Goal: Book appointment/travel/reservation

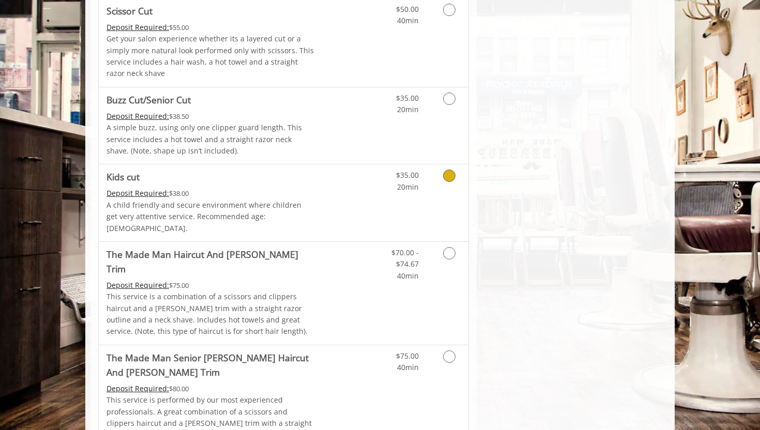
scroll to position [697, 0]
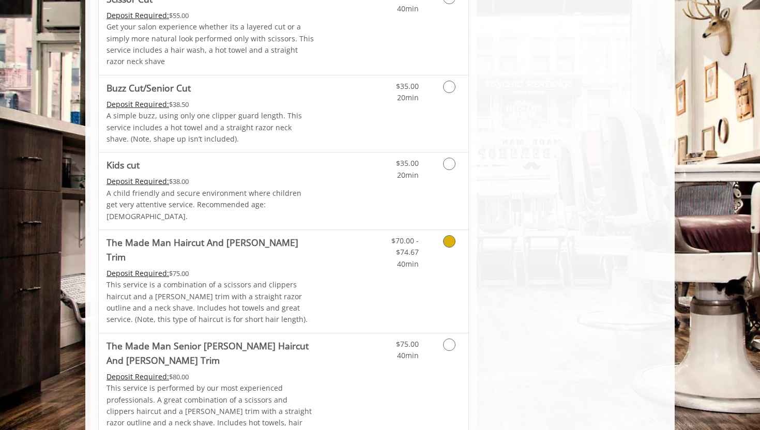
click at [270, 268] on div "Deposit Required: $75.00" at bounding box center [210, 273] width 208 height 11
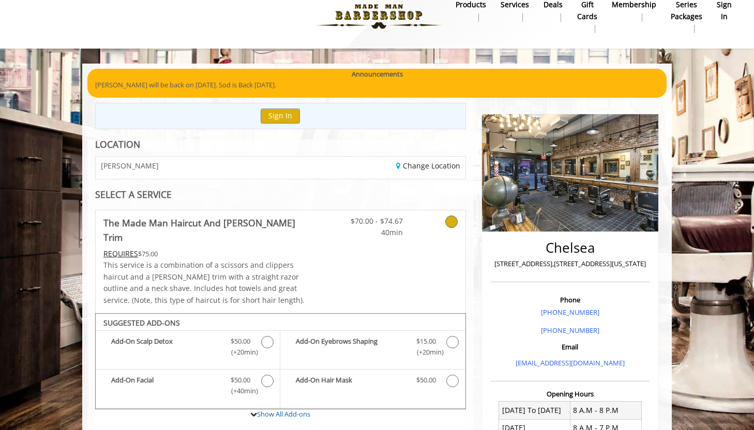
scroll to position [13, 0]
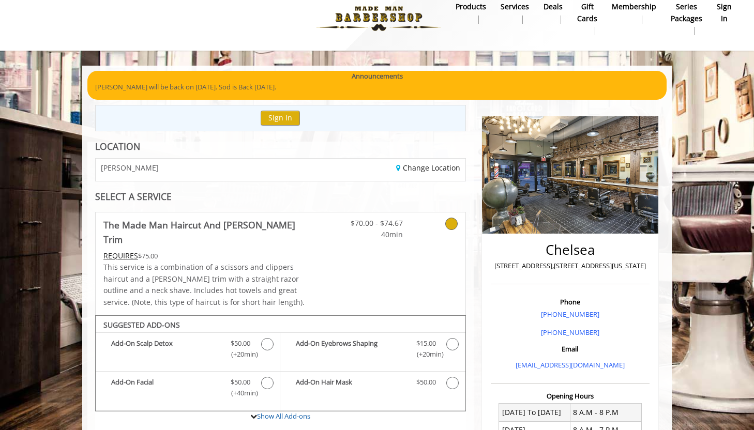
click at [192, 171] on div "CHELSEA" at bounding box center [184, 170] width 192 height 22
click at [399, 165] on link "Change Location" at bounding box center [428, 168] width 64 height 10
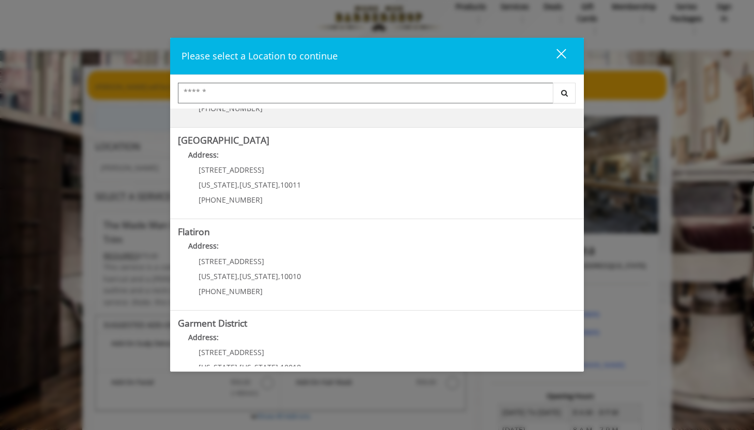
scroll to position [164, 0]
click at [269, 255] on "Address:" at bounding box center [377, 247] width 398 height 17
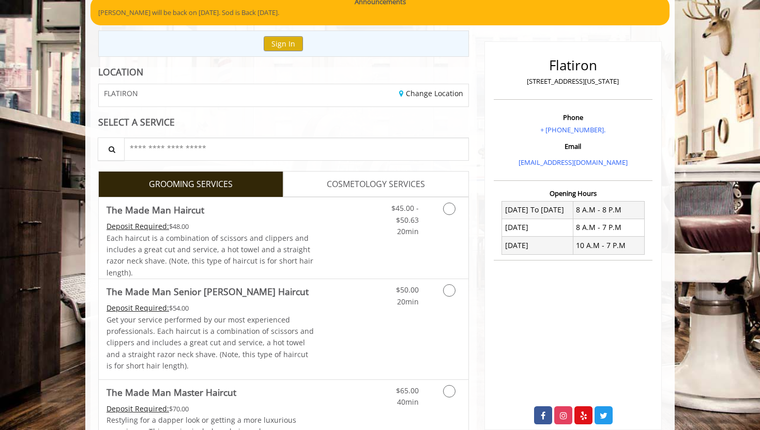
scroll to position [131, 0]
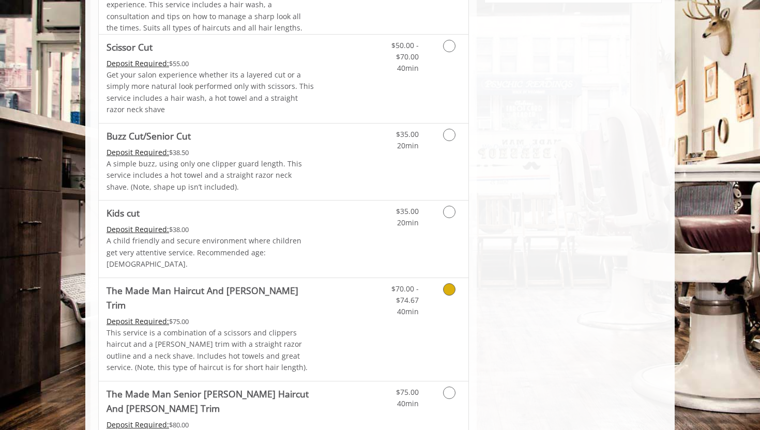
click at [263, 327] on p "This service is a combination of a scissors and clippers haircut and a [PERSON_…" at bounding box center [210, 350] width 208 height 47
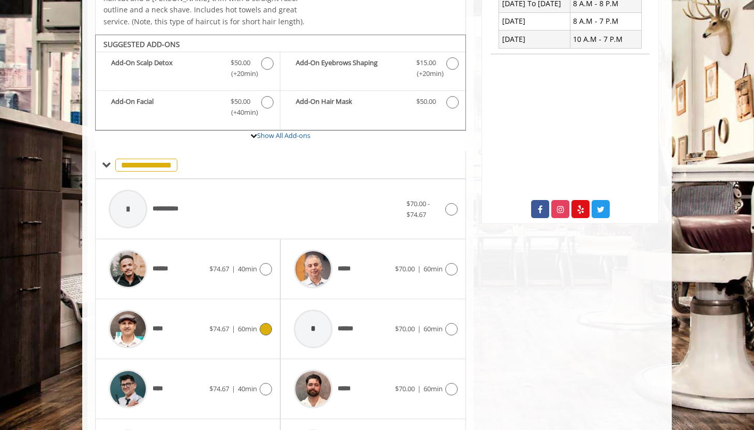
scroll to position [314, 0]
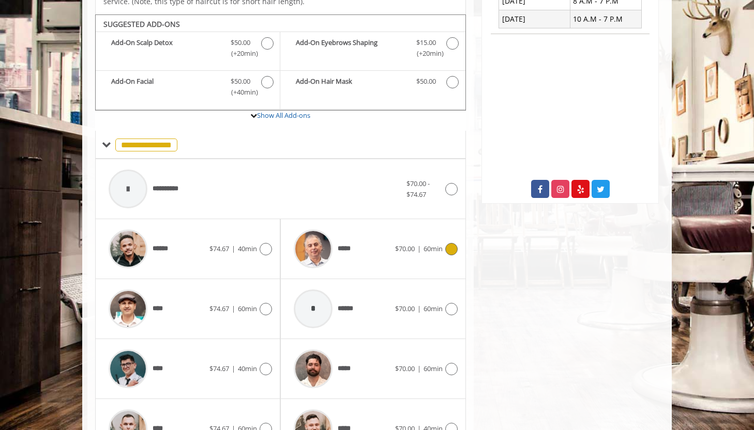
click at [344, 243] on span "*****" at bounding box center [346, 248] width 17 height 11
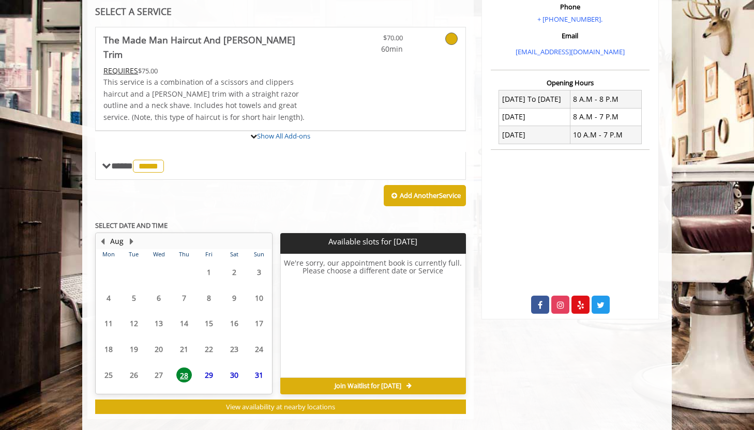
scroll to position [294, 0]
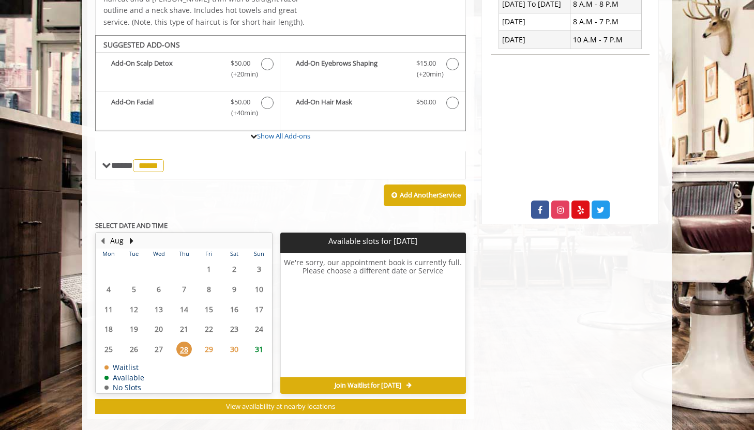
click at [209, 342] on span "29" at bounding box center [209, 349] width 16 height 15
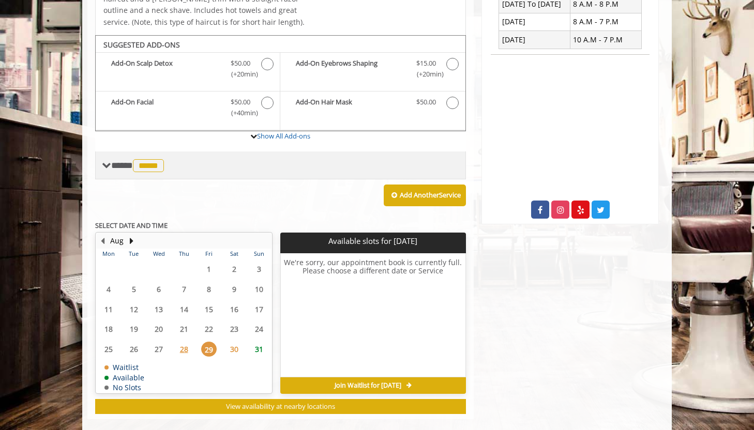
click at [123, 161] on span "**** ***** ********" at bounding box center [138, 165] width 55 height 9
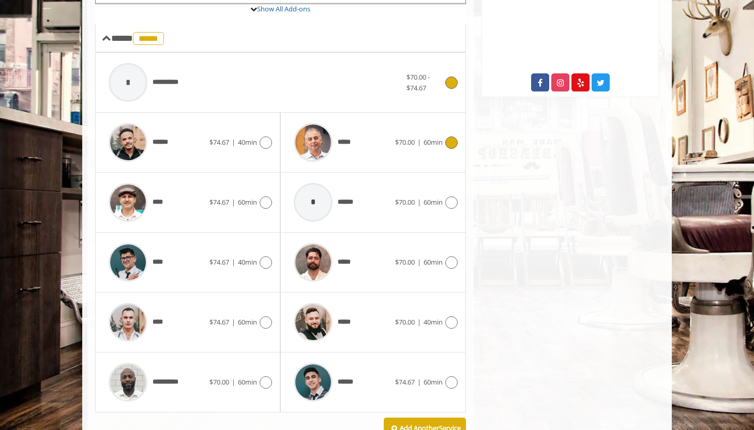
scroll to position [421, 0]
click at [176, 243] on div "****" at bounding box center [156, 261] width 106 height 49
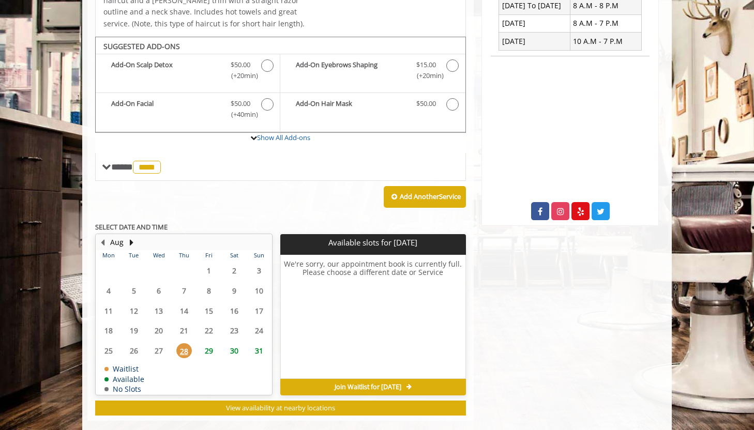
scroll to position [294, 0]
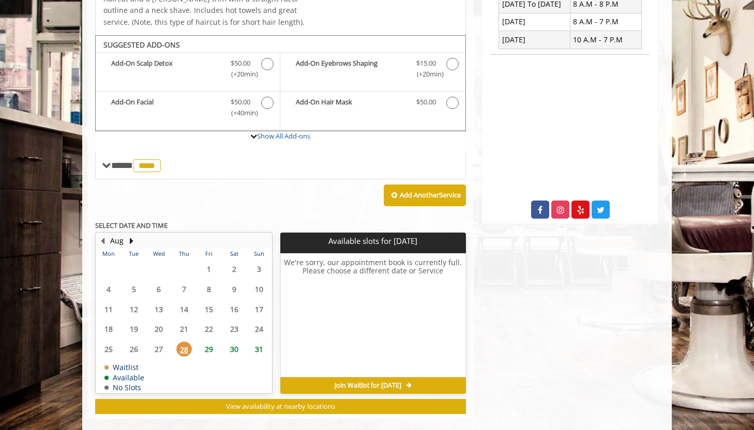
click at [210, 342] on span "29" at bounding box center [209, 349] width 16 height 15
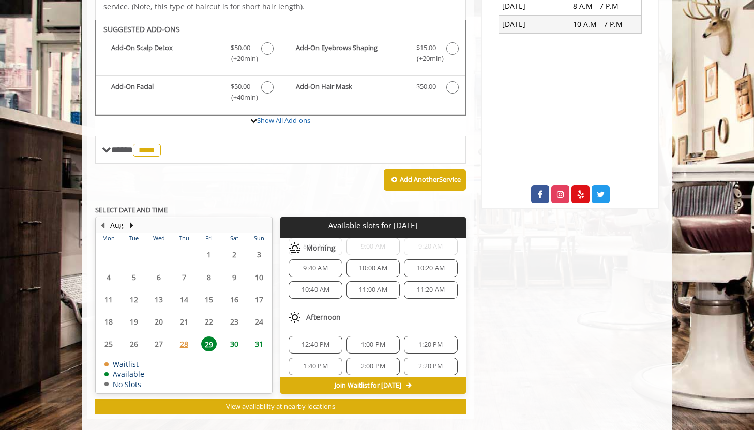
scroll to position [25, 0]
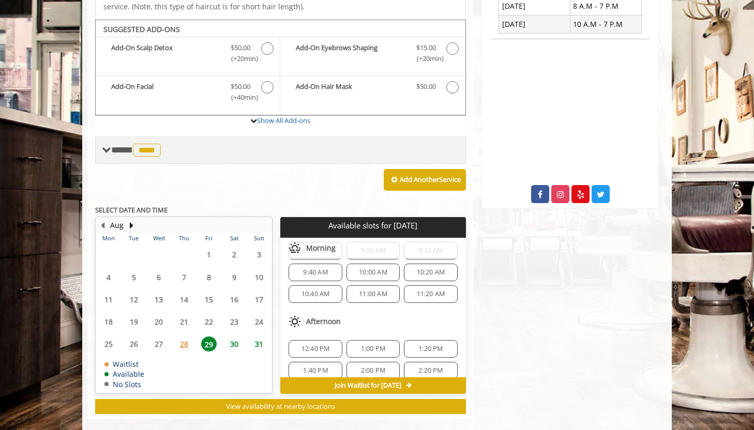
click at [116, 136] on div "**** **** ********" at bounding box center [280, 150] width 371 height 28
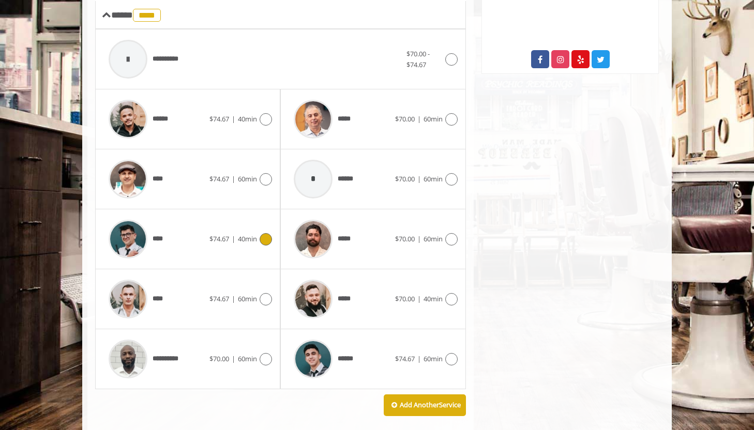
scroll to position [445, 0]
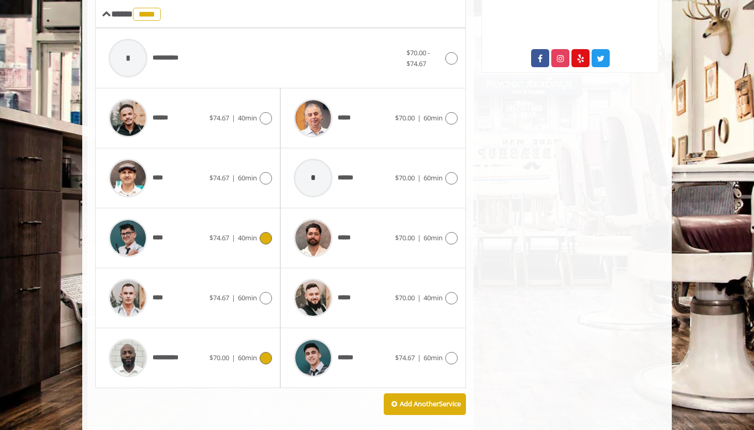
click at [198, 342] on div "**********" at bounding box center [156, 357] width 106 height 49
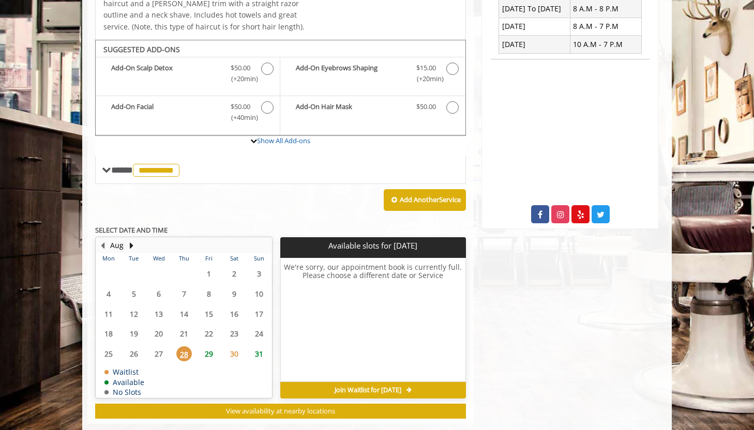
scroll to position [294, 0]
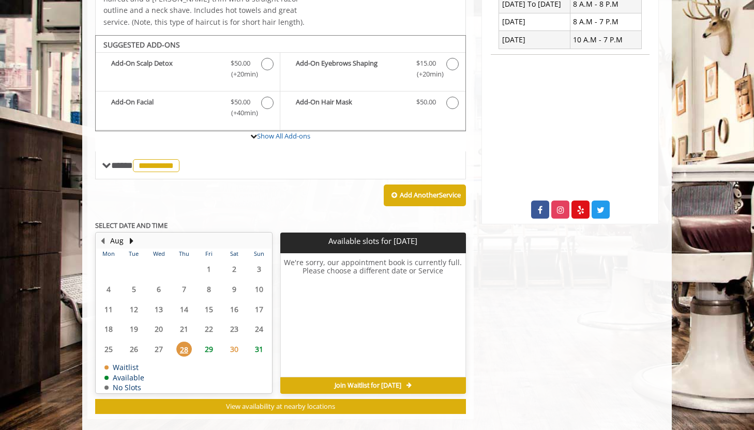
click at [208, 342] on span "29" at bounding box center [209, 349] width 16 height 15
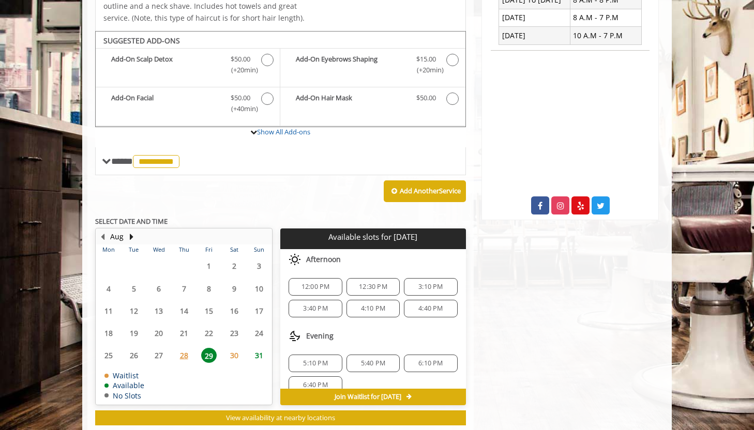
scroll to position [13, 0]
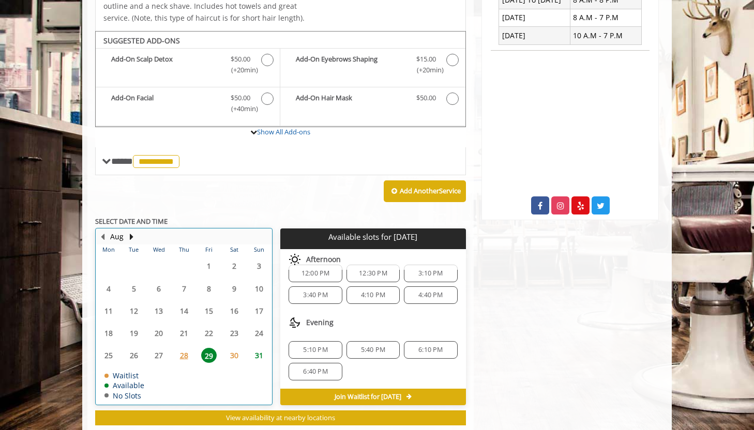
click at [217, 264] on table "Mon Tue Wed Thu Fri Sat Sun 28 29 30 31 1 2 3 4 5 6 7 8 9 10 11 12 13 14 15 16 …" at bounding box center [183, 324] width 175 height 160
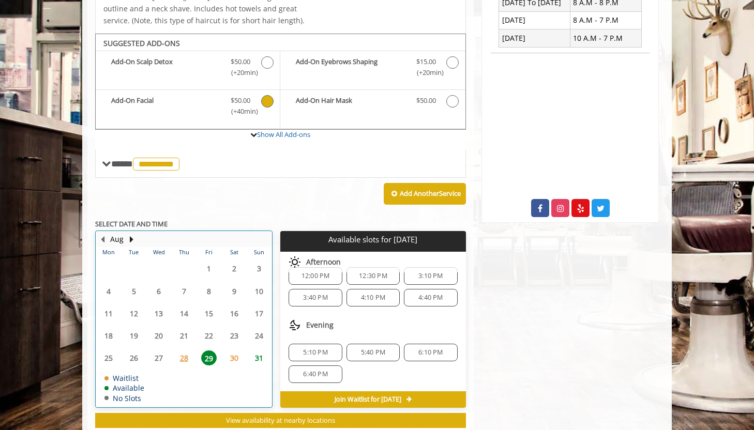
scroll to position [297, 0]
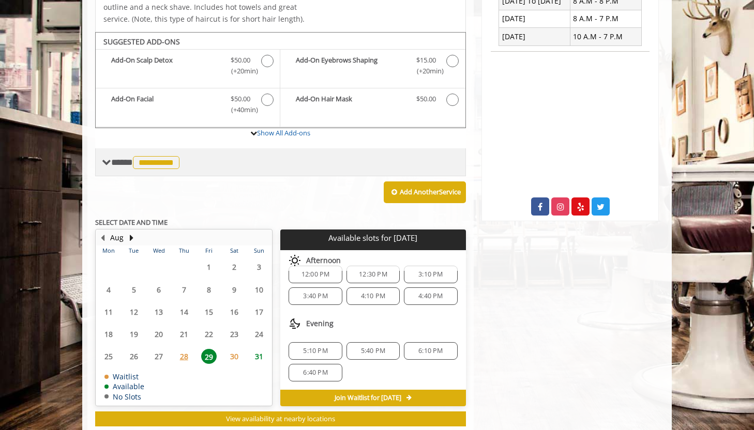
click at [120, 158] on span "**********" at bounding box center [146, 162] width 71 height 9
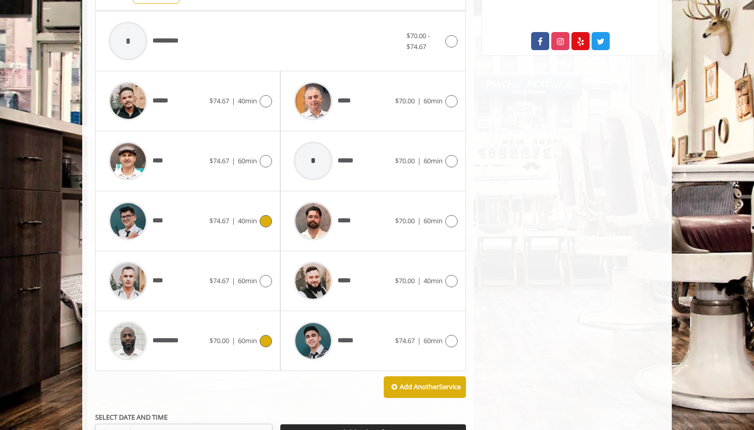
scroll to position [464, 0]
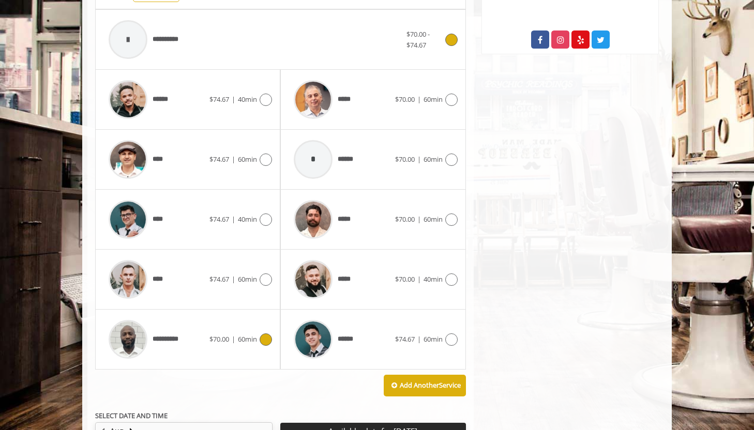
click at [131, 28] on div at bounding box center [128, 39] width 39 height 39
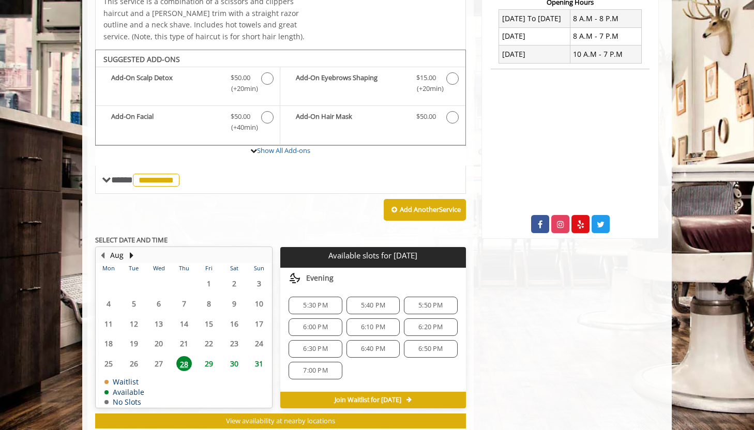
scroll to position [294, 0]
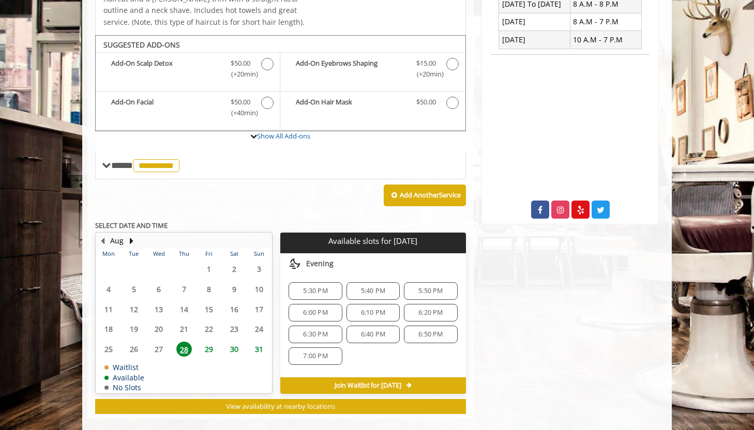
click at [414, 287] on span "5:50 PM" at bounding box center [430, 291] width 44 height 8
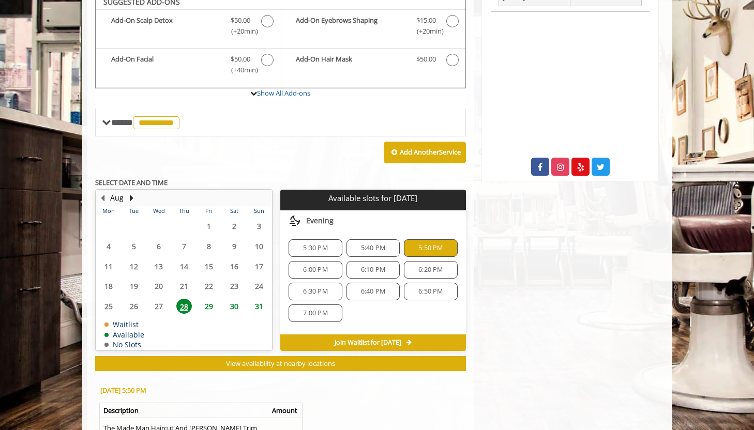
scroll to position [336, 0]
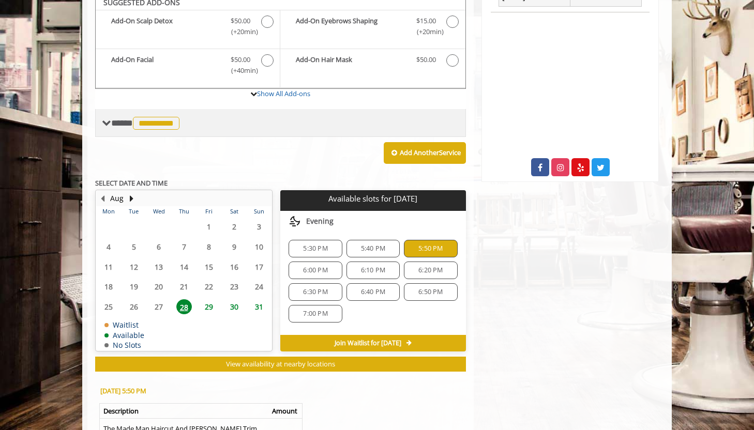
click at [119, 118] on span "**********" at bounding box center [146, 122] width 71 height 9
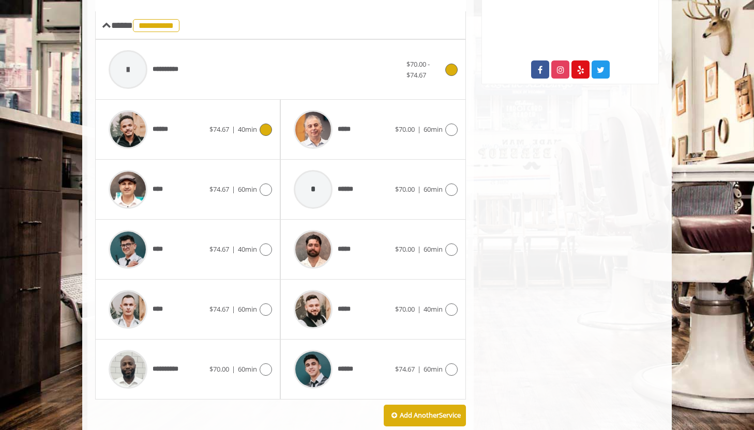
scroll to position [436, 0]
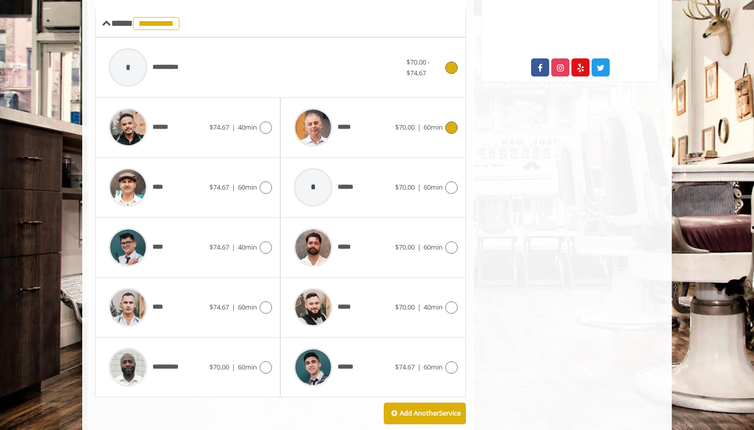
click at [357, 118] on div "*****" at bounding box center [341, 127] width 106 height 49
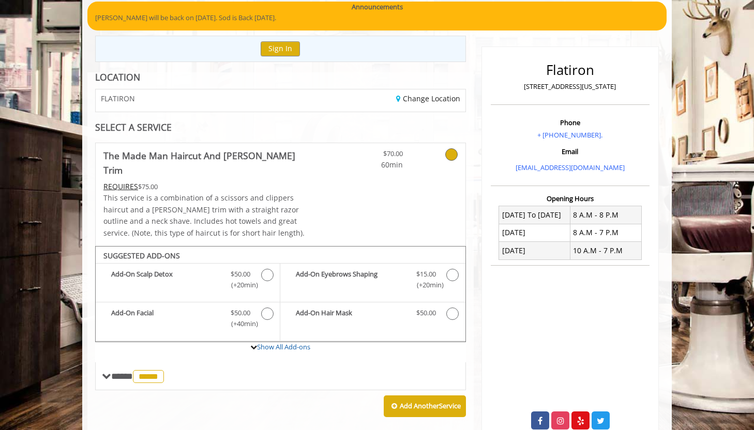
scroll to position [81, 0]
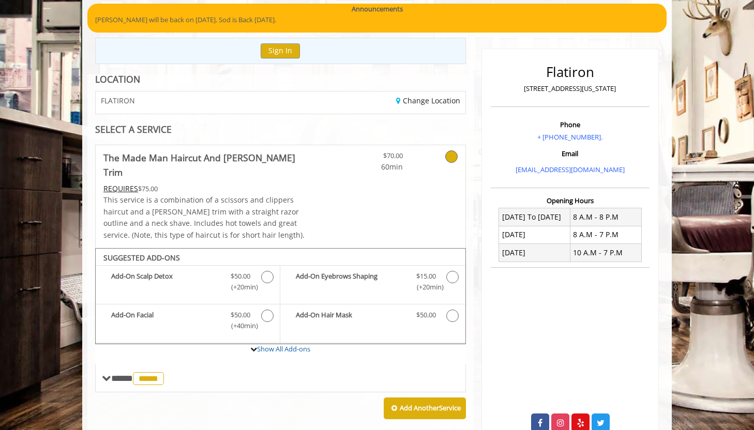
click at [170, 164] on b "The Made Man Haircut And Beard Trim" at bounding box center [207, 164] width 208 height 29
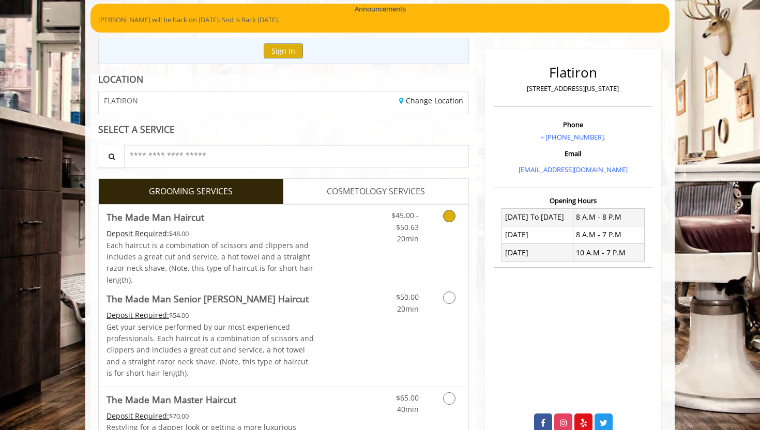
click at [156, 237] on Haircut "Deposit Required:" at bounding box center [137, 233] width 63 height 10
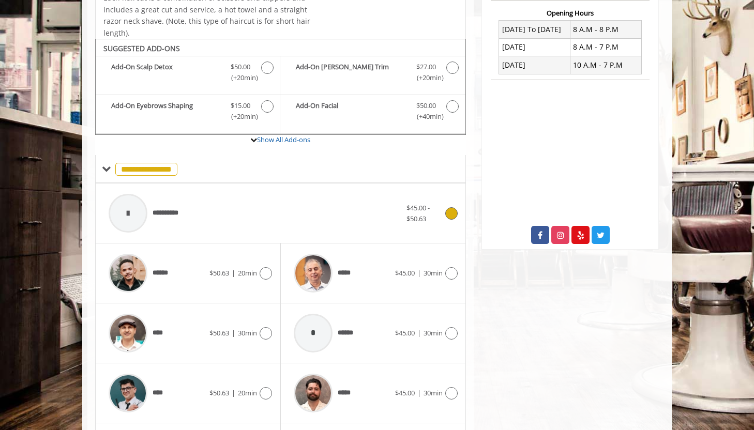
scroll to position [307, 0]
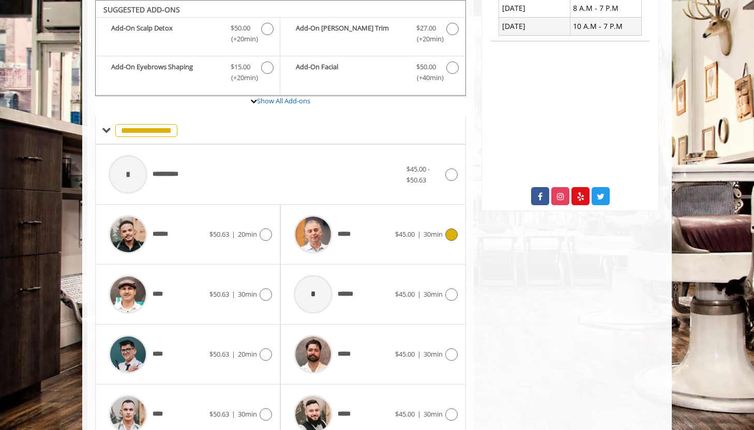
click at [321, 234] on img at bounding box center [313, 234] width 39 height 39
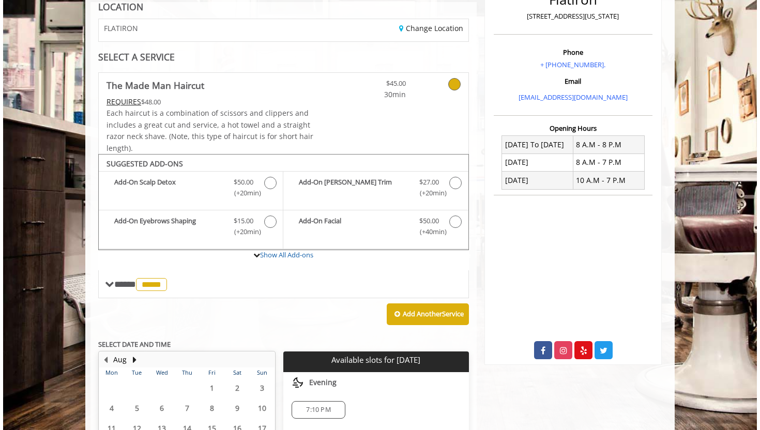
scroll to position [127, 0]
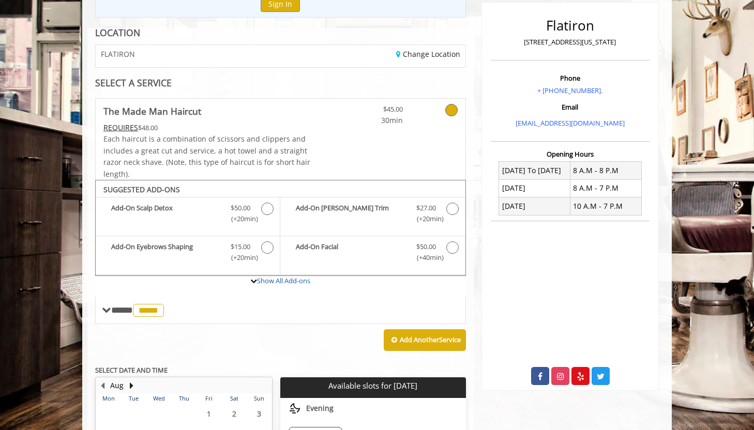
click at [186, 113] on b "The Made Man Haircut" at bounding box center [152, 111] width 98 height 14
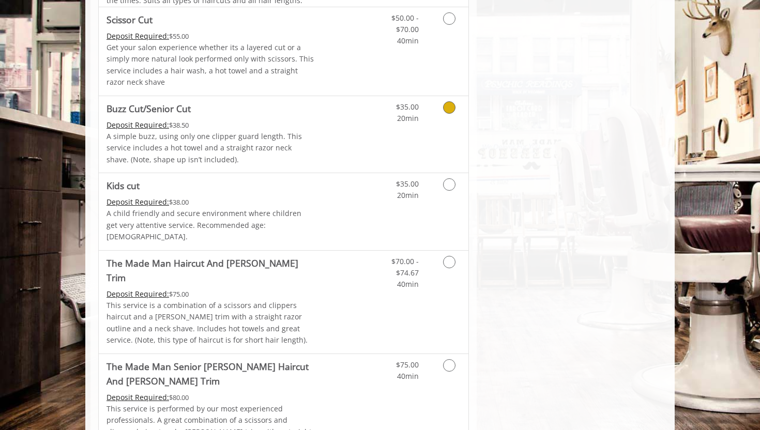
scroll to position [543, 0]
click at [153, 299] on p "This service is a combination of a scissors and clippers haircut and a beard tr…" at bounding box center [210, 322] width 208 height 47
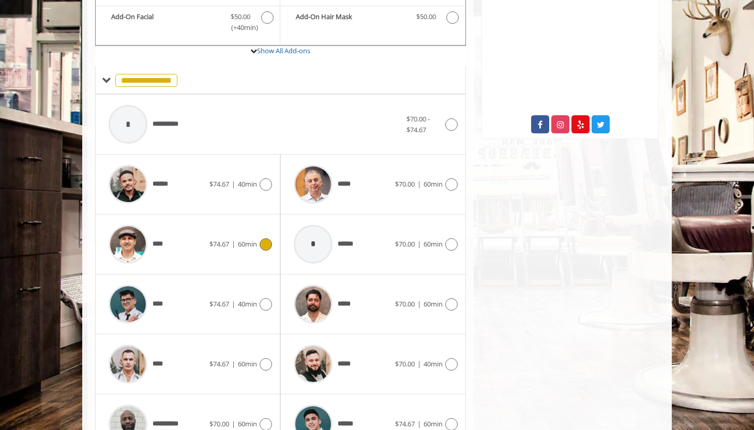
scroll to position [424, 0]
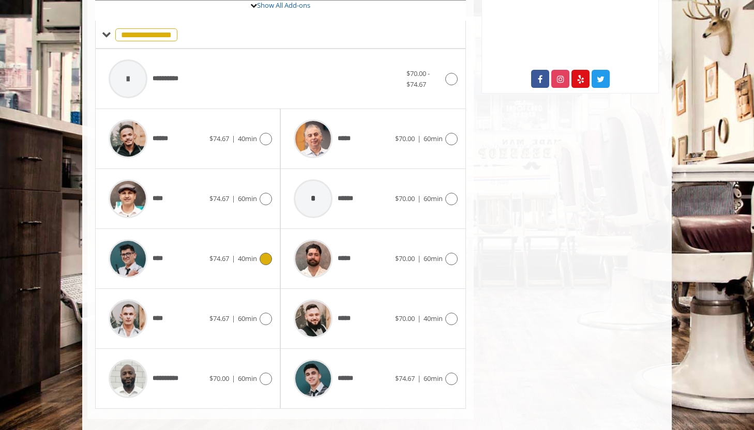
click at [221, 254] on span "$74.67" at bounding box center [219, 258] width 20 height 9
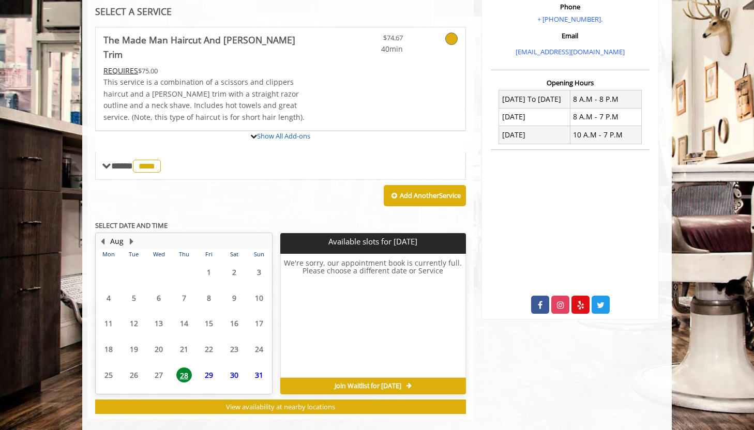
scroll to position [294, 0]
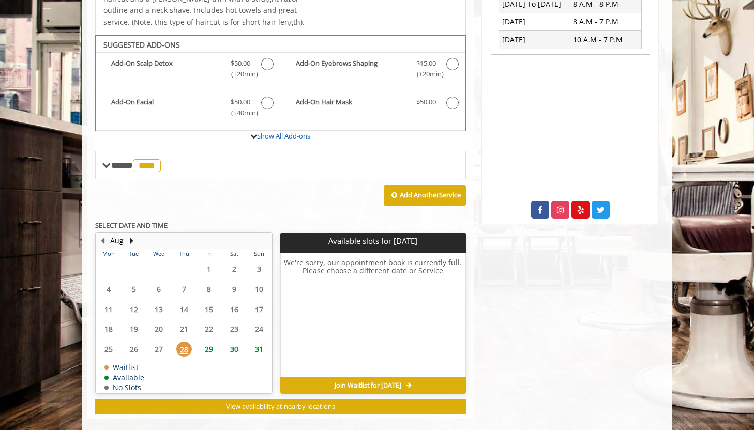
click at [209, 342] on span "29" at bounding box center [209, 349] width 16 height 15
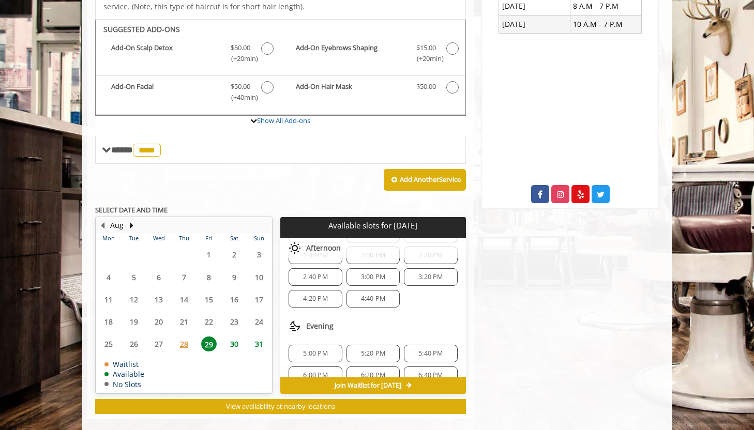
scroll to position [158, 0]
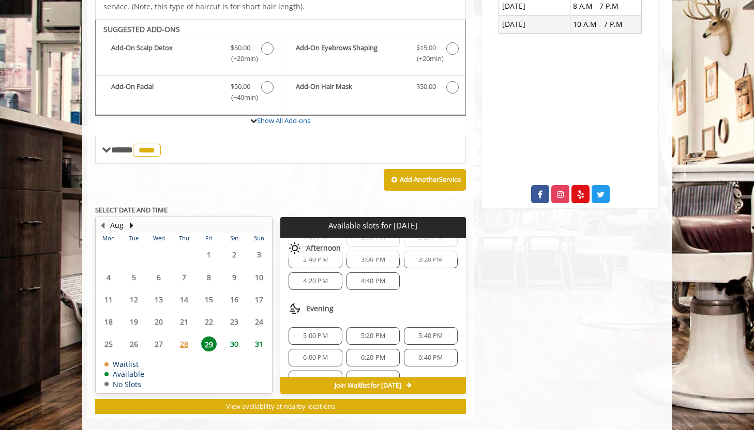
click at [310, 332] on span "5:00 PM" at bounding box center [315, 336] width 24 height 8
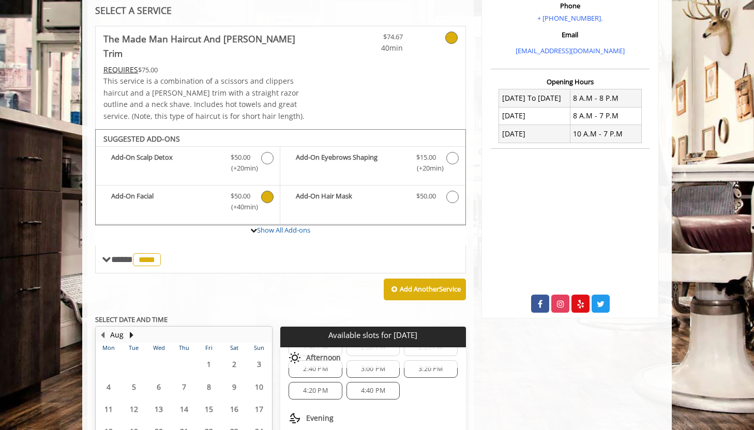
scroll to position [197, 0]
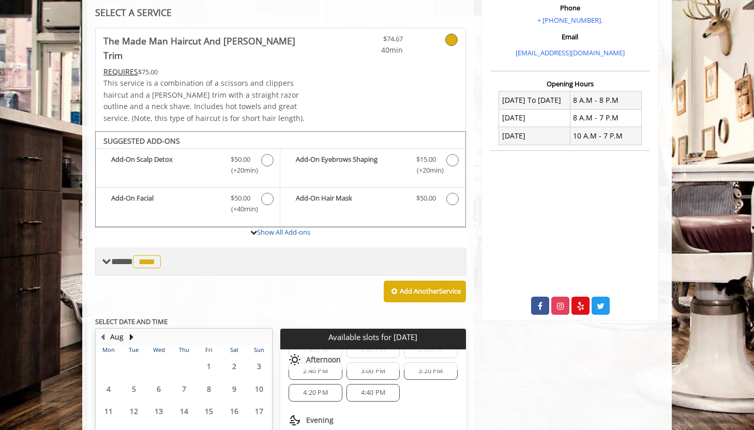
click at [112, 257] on span "**** **** ********" at bounding box center [137, 261] width 52 height 9
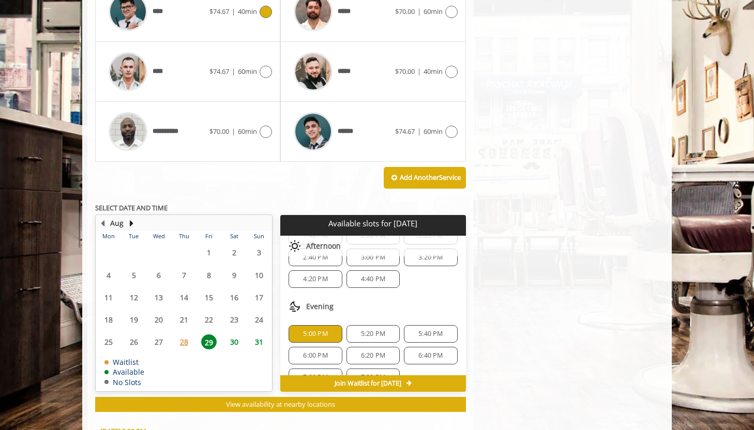
scroll to position [672, 0]
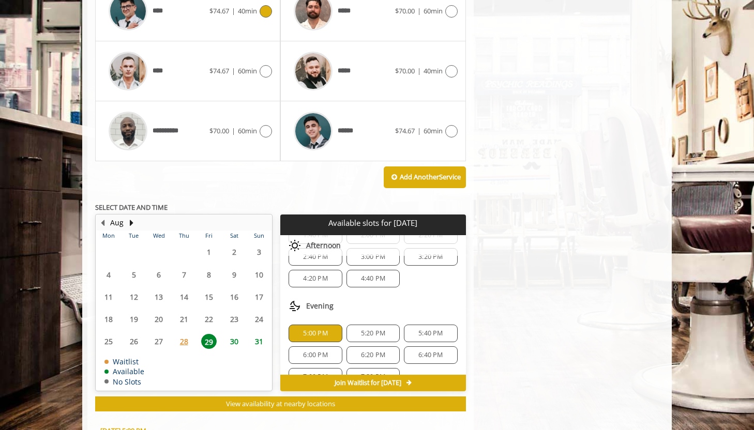
click at [311, 329] on span "5:00 PM" at bounding box center [315, 333] width 24 height 8
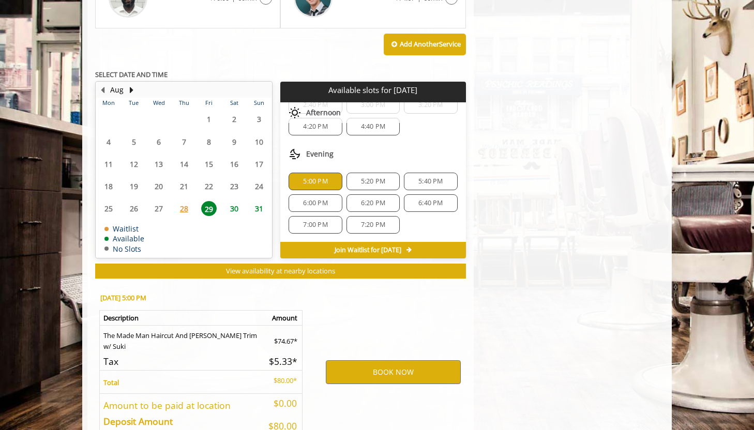
scroll to position [856, 0]
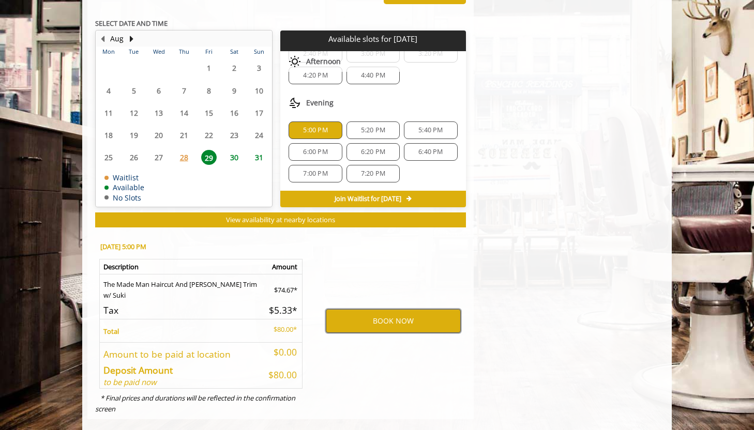
click at [346, 309] on button "BOOK NOW" at bounding box center [393, 321] width 135 height 24
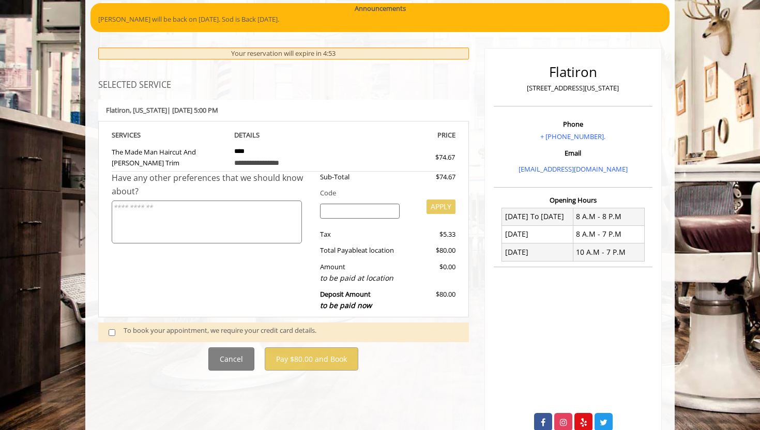
scroll to position [81, 0]
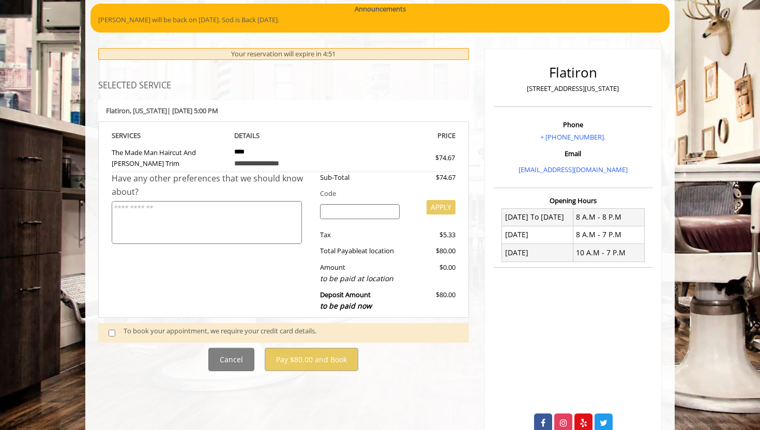
click at [176, 330] on div "To book your appointment, we require your credit card details." at bounding box center [291, 333] width 335 height 14
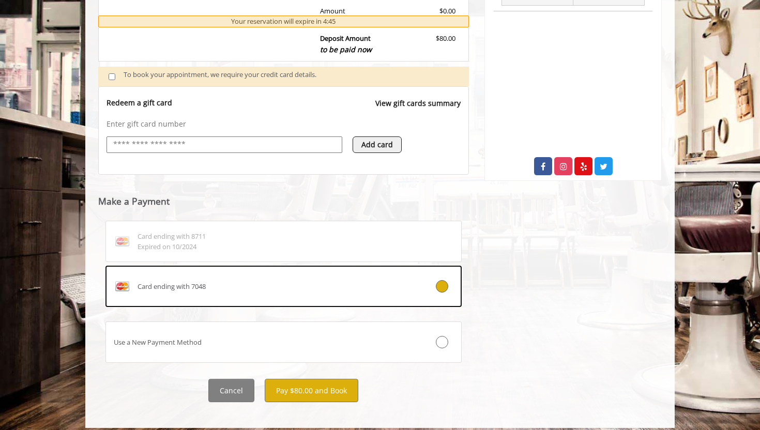
scroll to position [345, 0]
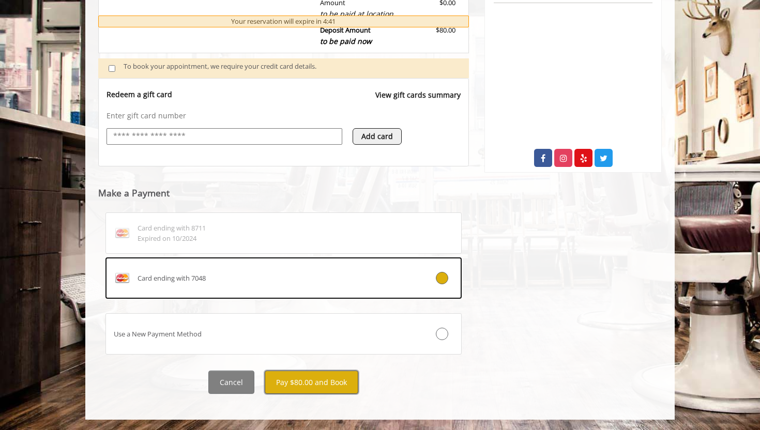
click at [293, 382] on button "Pay $80.00 and Book" at bounding box center [312, 382] width 94 height 23
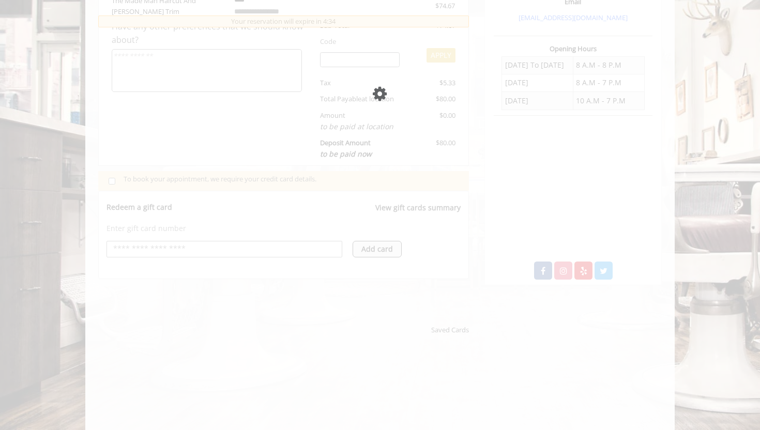
scroll to position [234, 0]
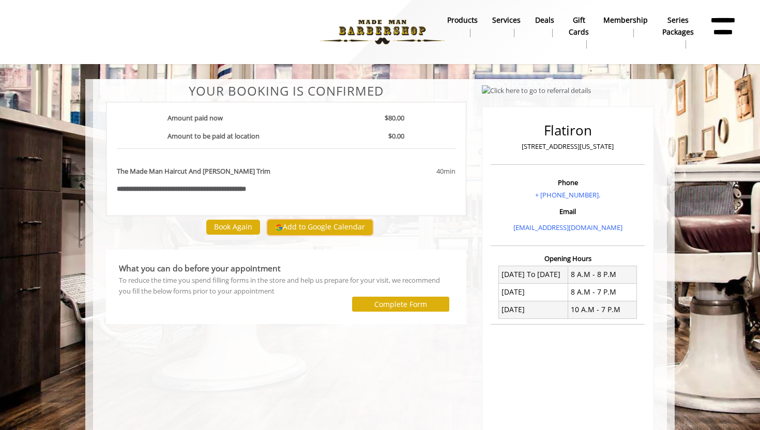
click at [289, 226] on button "Add to Google Calendar" at bounding box center [319, 228] width 105 height 16
